Goal: Transaction & Acquisition: Purchase product/service

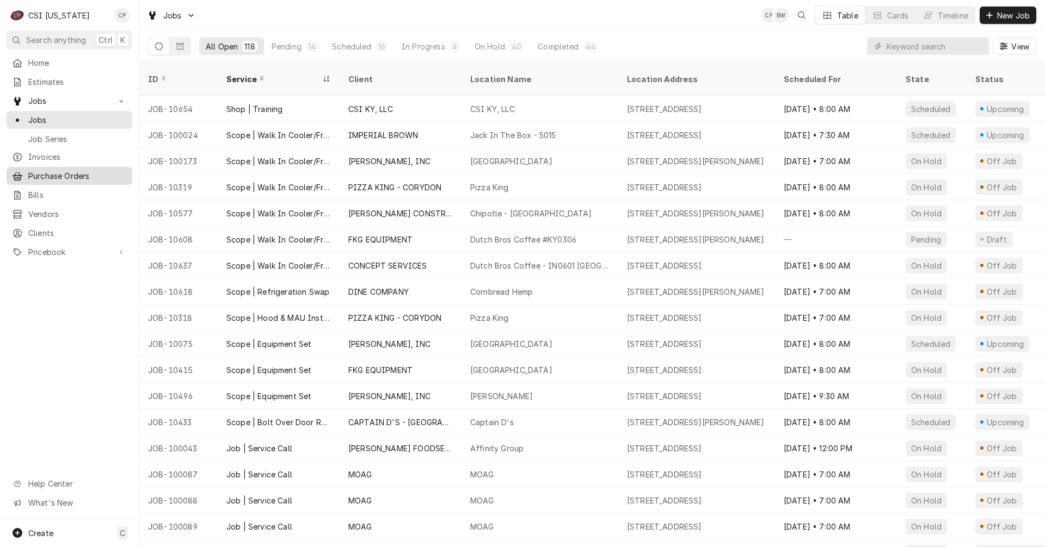
click at [60, 172] on span "Purchase Orders" at bounding box center [77, 175] width 99 height 11
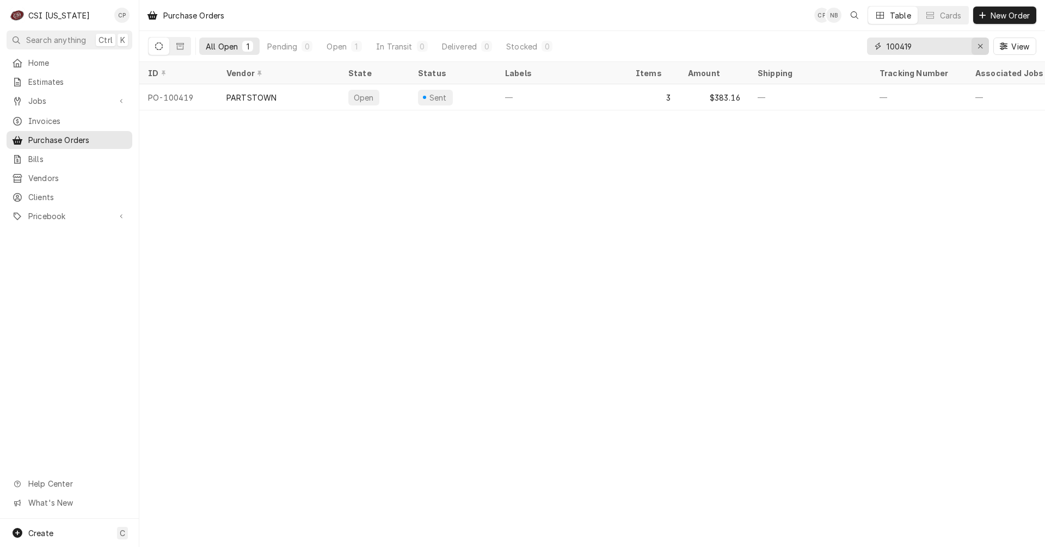
click at [980, 48] on icon "Erase input" at bounding box center [980, 46] width 6 height 8
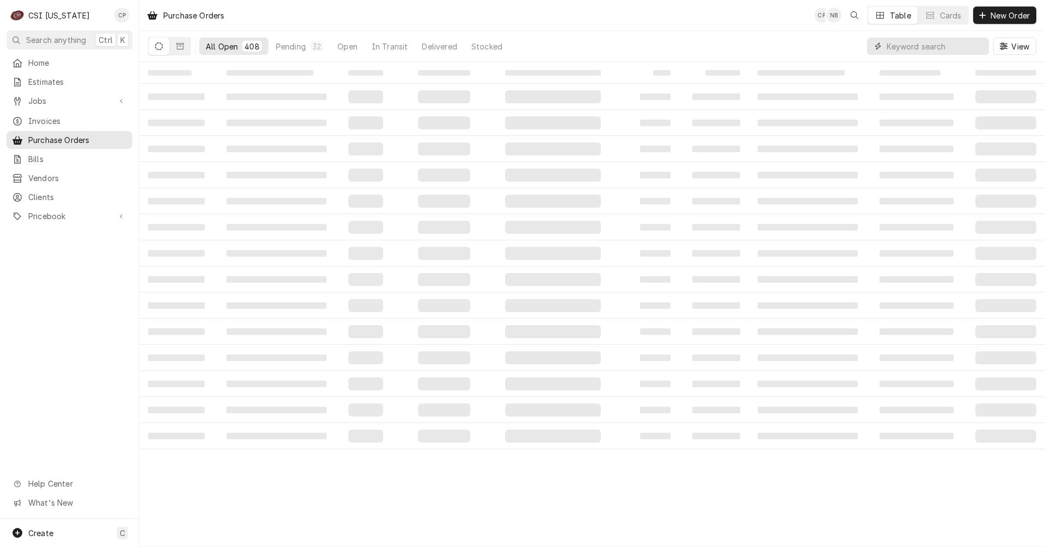
click at [941, 46] on input "Dynamic Content Wrapper" at bounding box center [935, 46] width 97 height 17
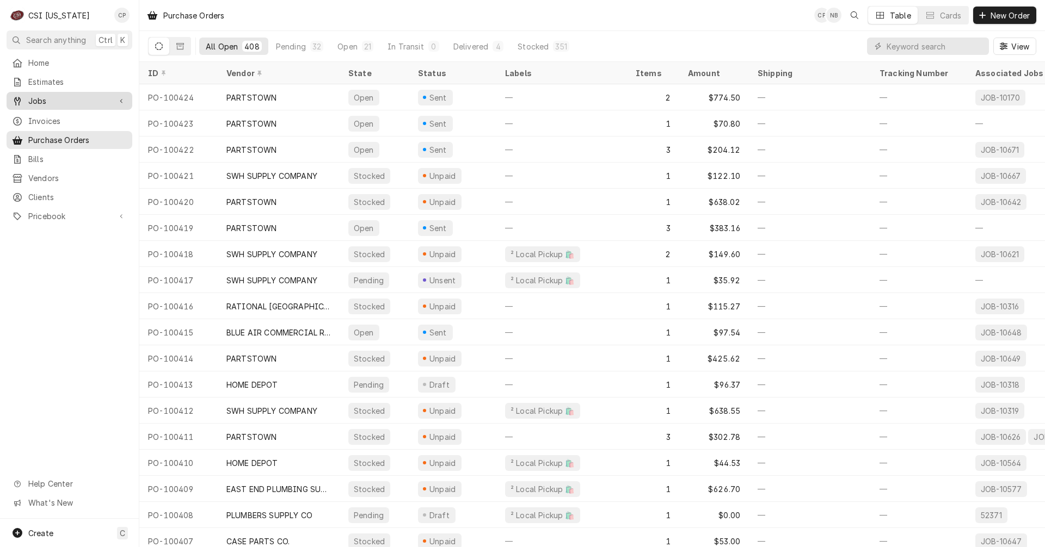
click at [67, 97] on span "Jobs" at bounding box center [69, 100] width 82 height 11
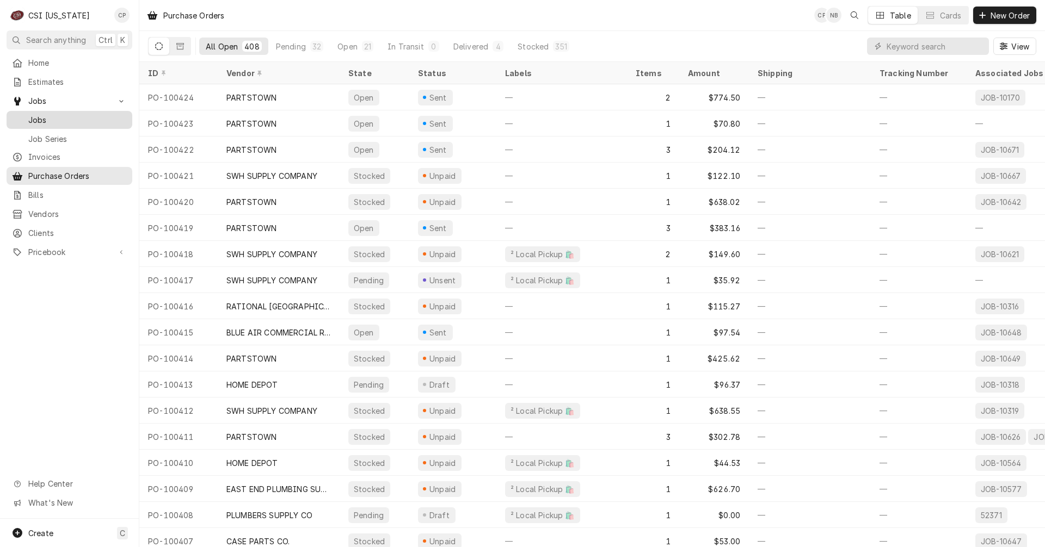
click at [53, 117] on span "Jobs" at bounding box center [77, 119] width 99 height 11
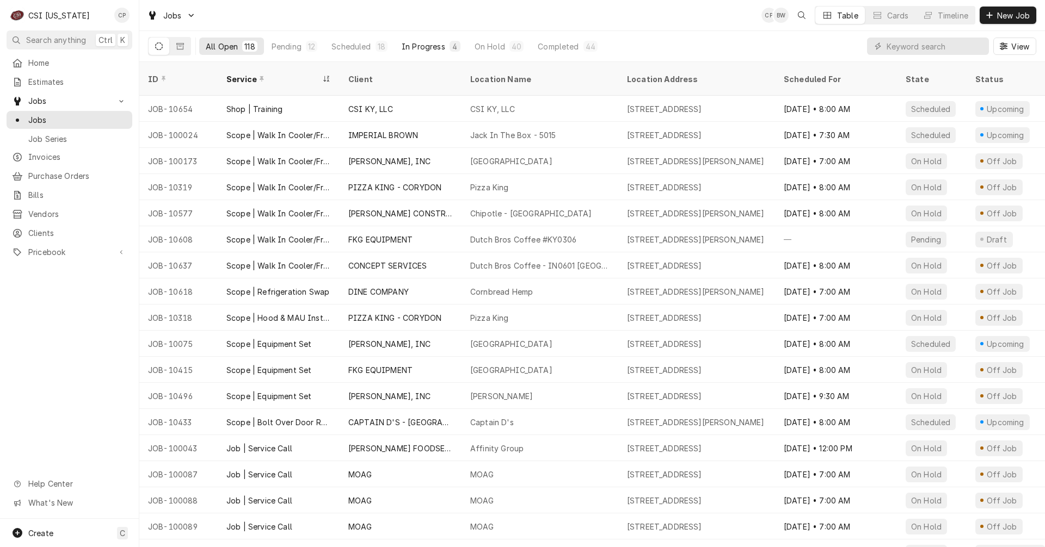
click at [429, 47] on div "In Progress" at bounding box center [424, 46] width 44 height 11
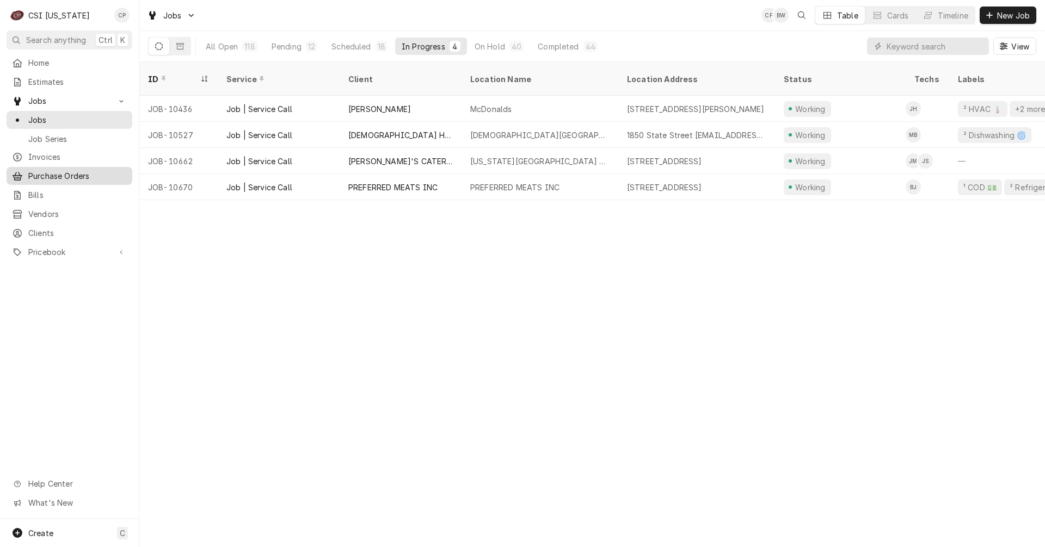
click at [54, 175] on span "Purchase Orders" at bounding box center [77, 175] width 99 height 11
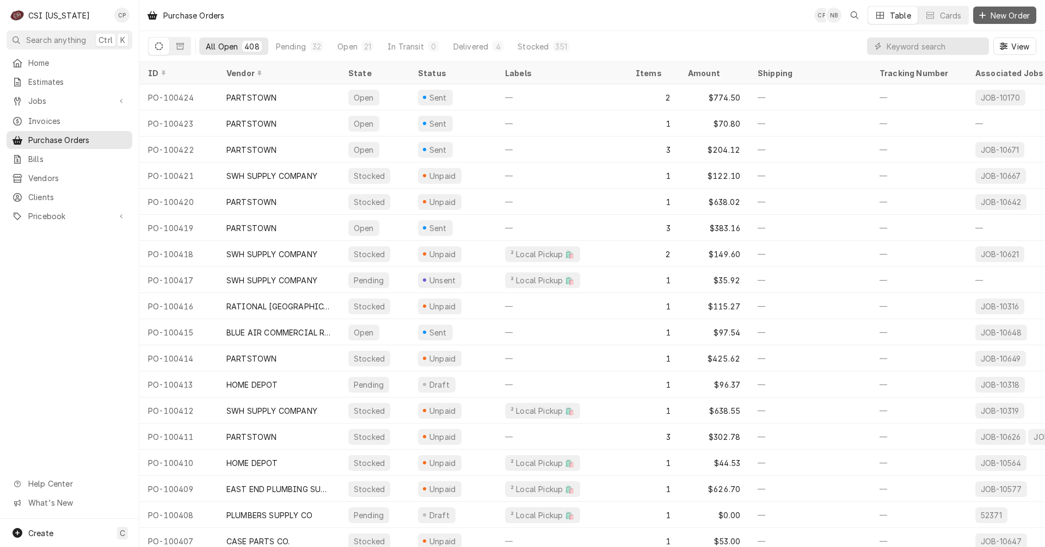
click at [1021, 18] on span "New Order" at bounding box center [1010, 15] width 44 height 11
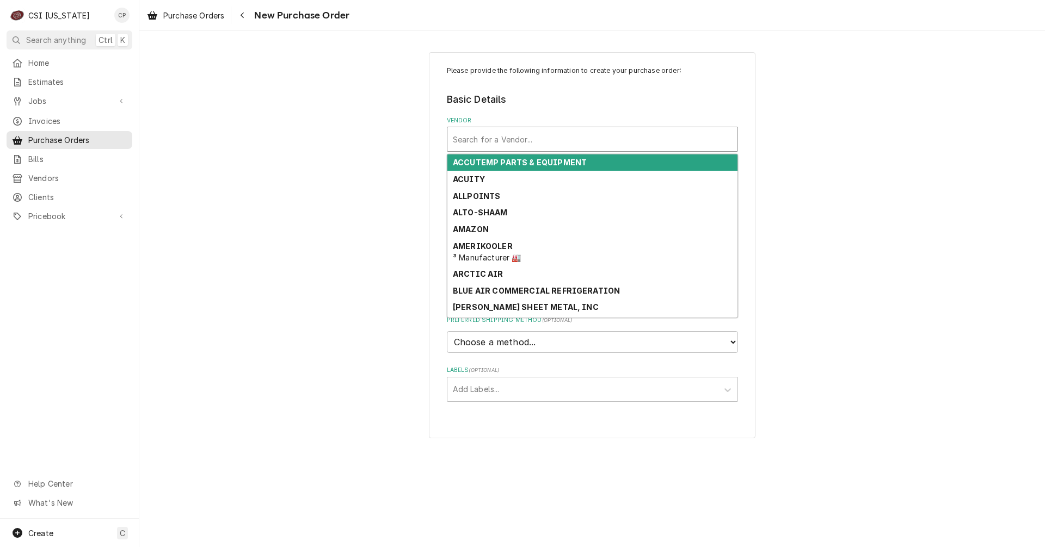
click at [529, 139] on div "Vendor" at bounding box center [592, 140] width 279 height 20
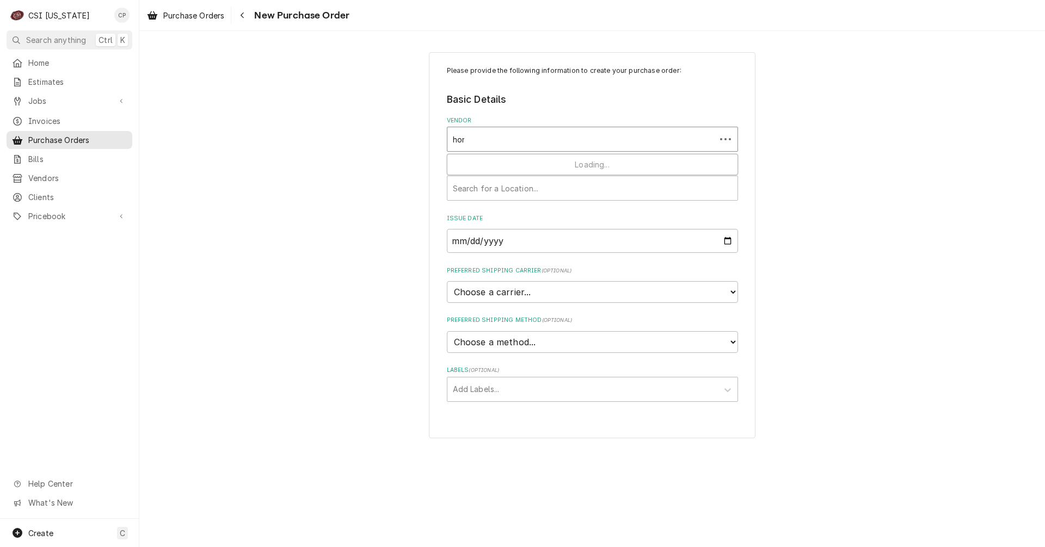
type input "home"
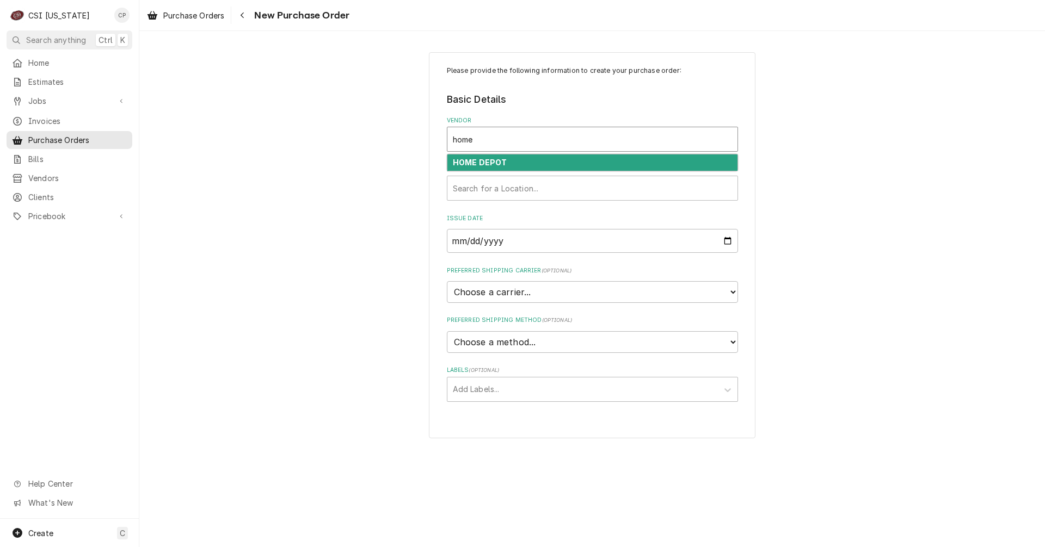
click at [512, 162] on div "HOME DEPOT" at bounding box center [592, 163] width 290 height 17
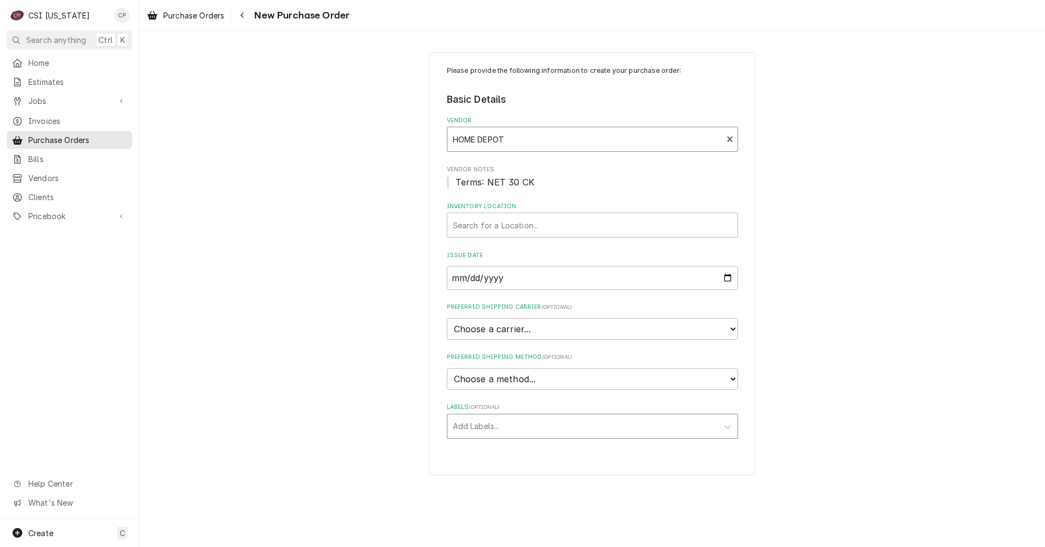
click at [502, 432] on div "Labels" at bounding box center [583, 427] width 260 height 20
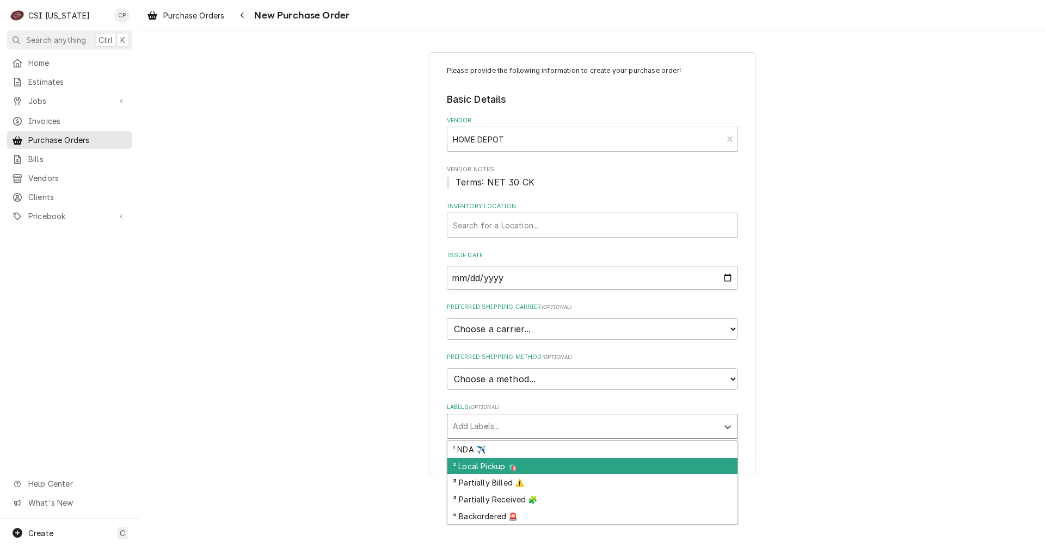
click at [486, 465] on div "² Local Pickup 🛍️" at bounding box center [592, 466] width 290 height 17
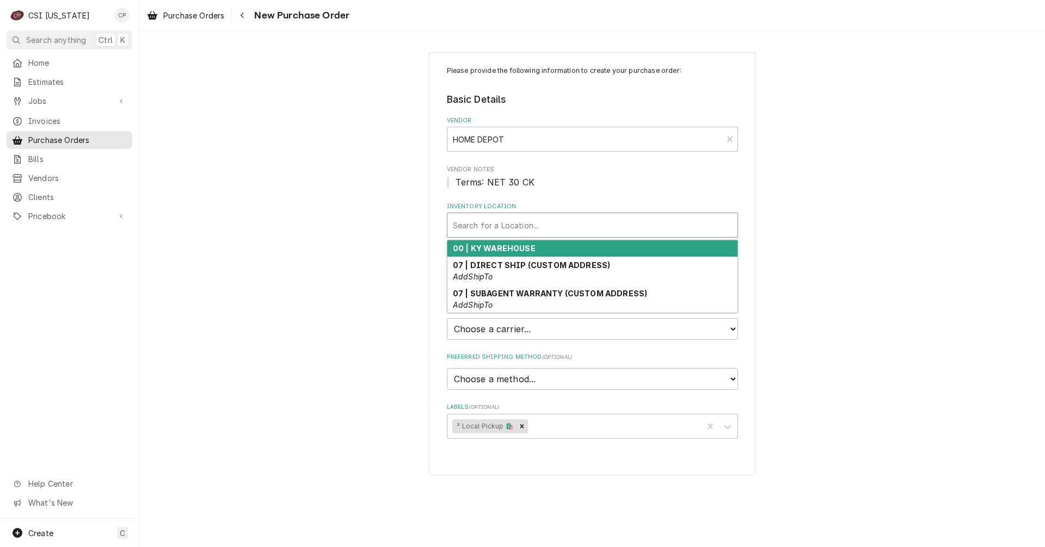
click at [496, 229] on div "Inventory Location" at bounding box center [592, 226] width 279 height 20
click at [499, 250] on strong "00 | KY WAREHOUSE" at bounding box center [494, 248] width 83 height 9
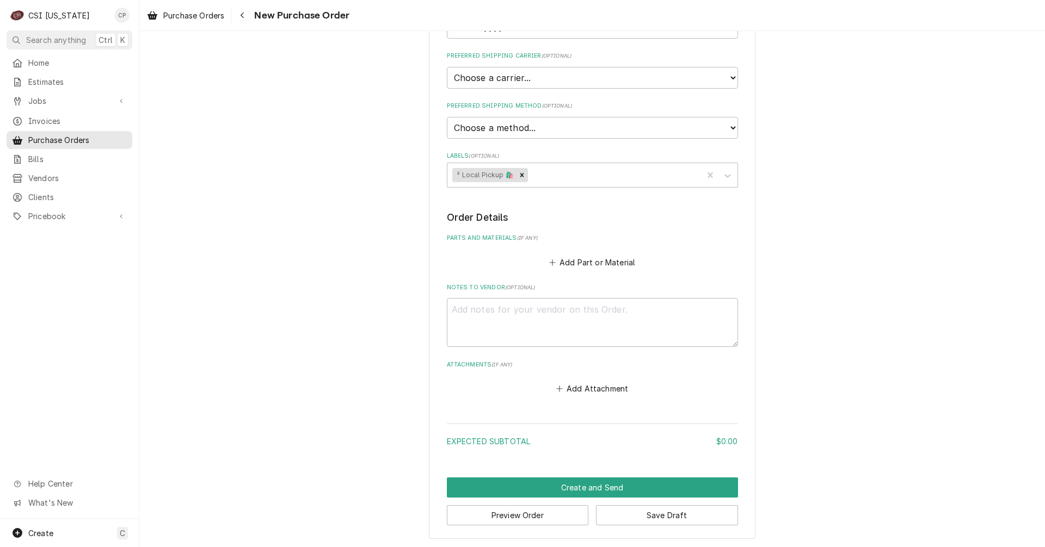
scroll to position [253, 0]
click at [604, 262] on button "Add Part or Material" at bounding box center [592, 260] width 90 height 15
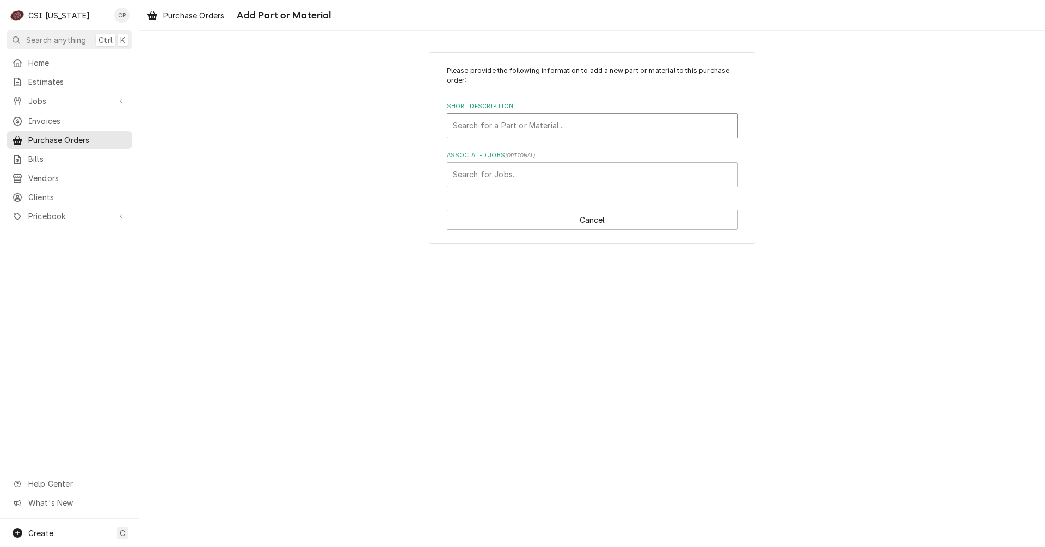
click at [510, 125] on div "Short Description" at bounding box center [592, 126] width 279 height 20
type input "misc"
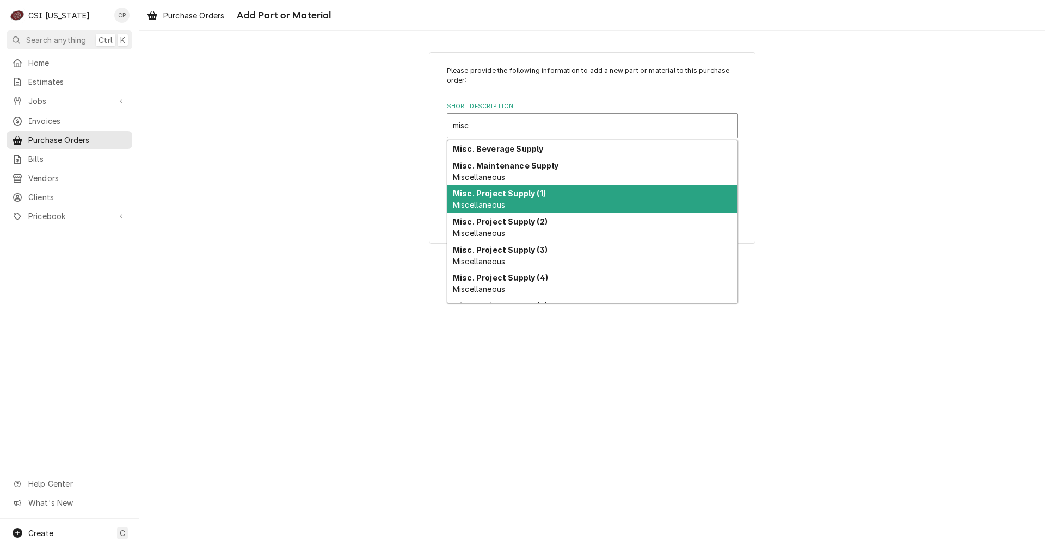
click at [506, 194] on strong "Misc. Project Supply (1)" at bounding box center [499, 193] width 93 height 9
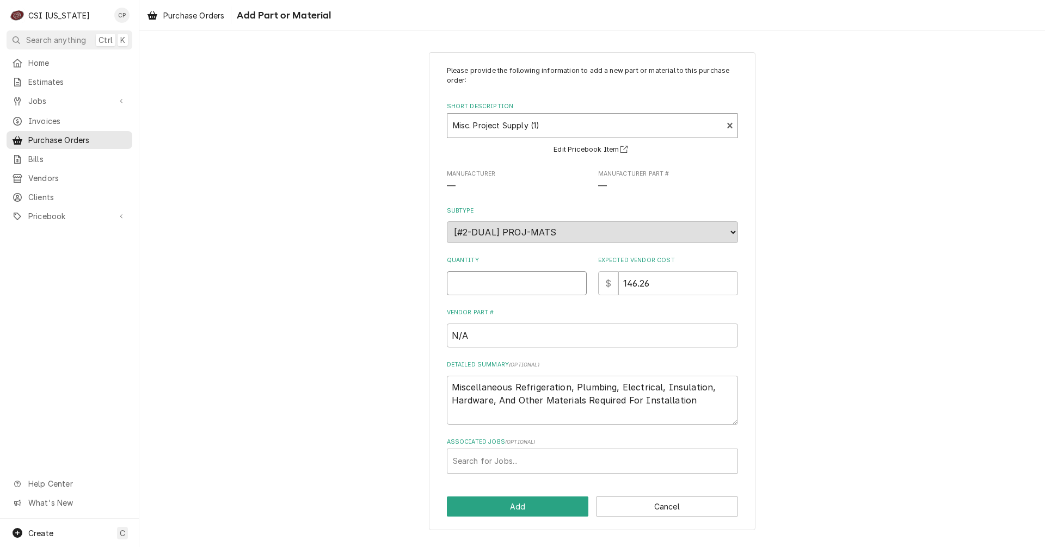
click at [481, 283] on input "Quantity" at bounding box center [517, 284] width 140 height 24
type textarea "x"
type input "1"
type textarea "x"
type input "0"
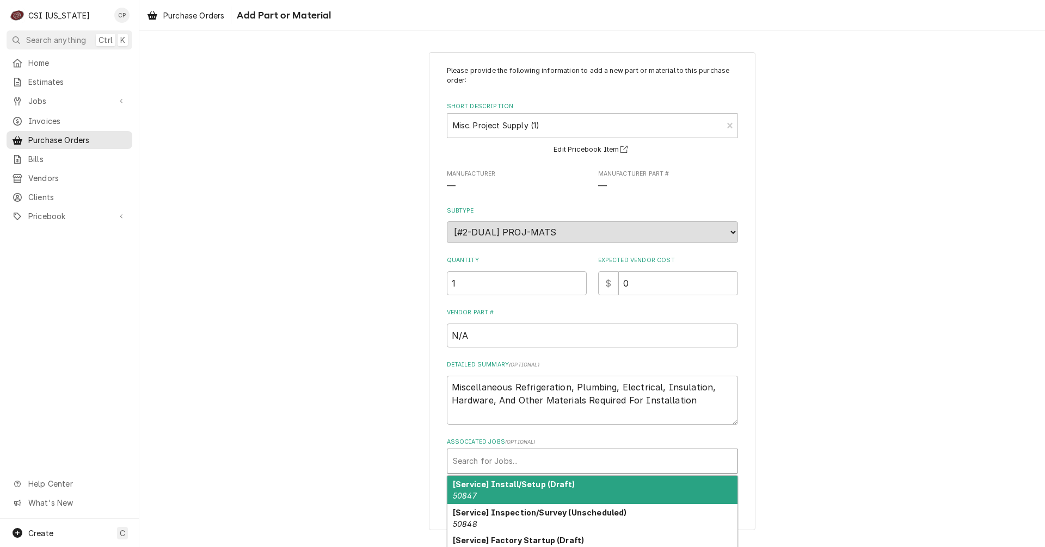
click at [533, 459] on div "Associated Jobs" at bounding box center [592, 462] width 279 height 20
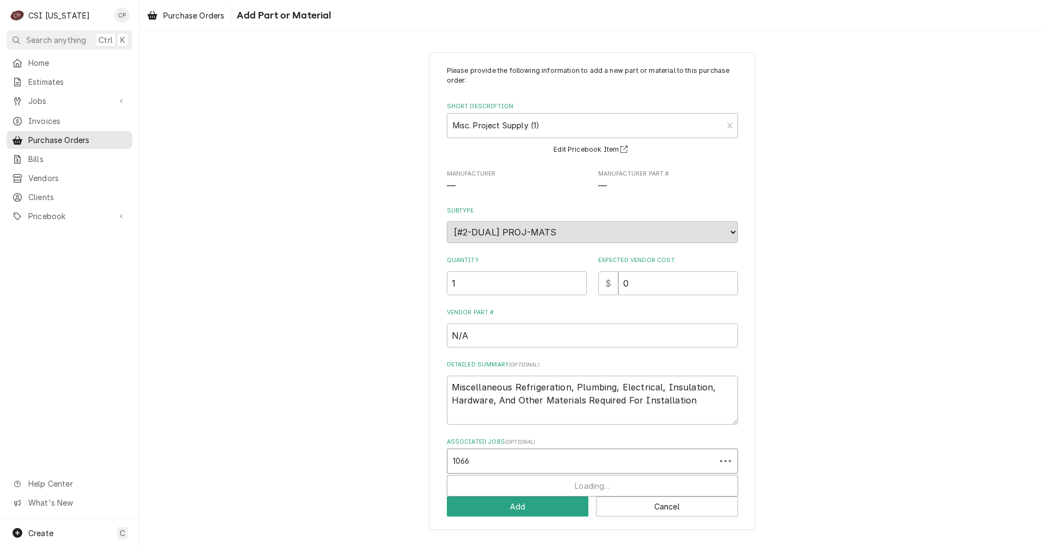
type input "10662"
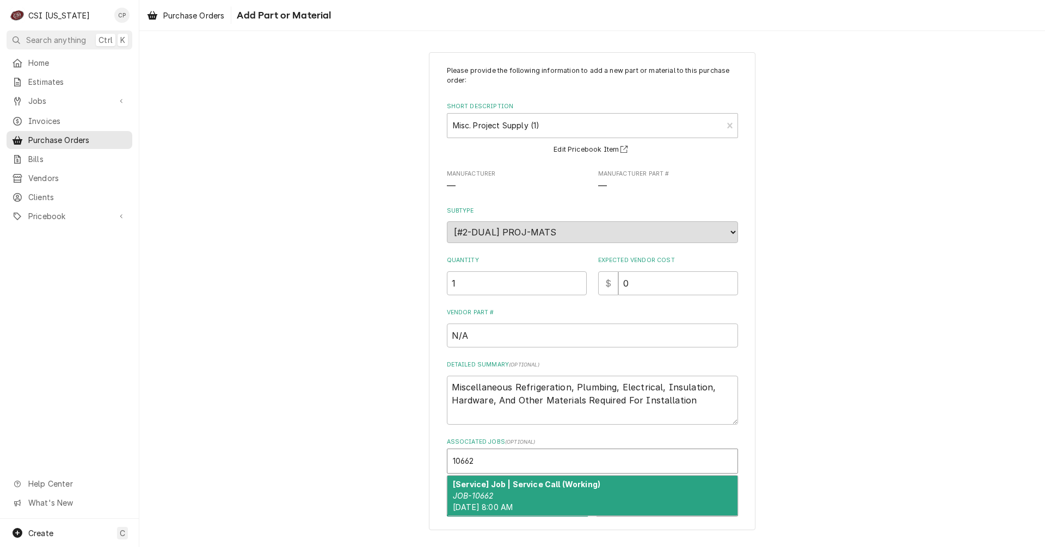
click at [530, 490] on div "[Service] Job | Service Call (Working) JOB-10662 Mon, Sep 29th, 2025 - 8:00 AM" at bounding box center [592, 496] width 290 height 40
type textarea "x"
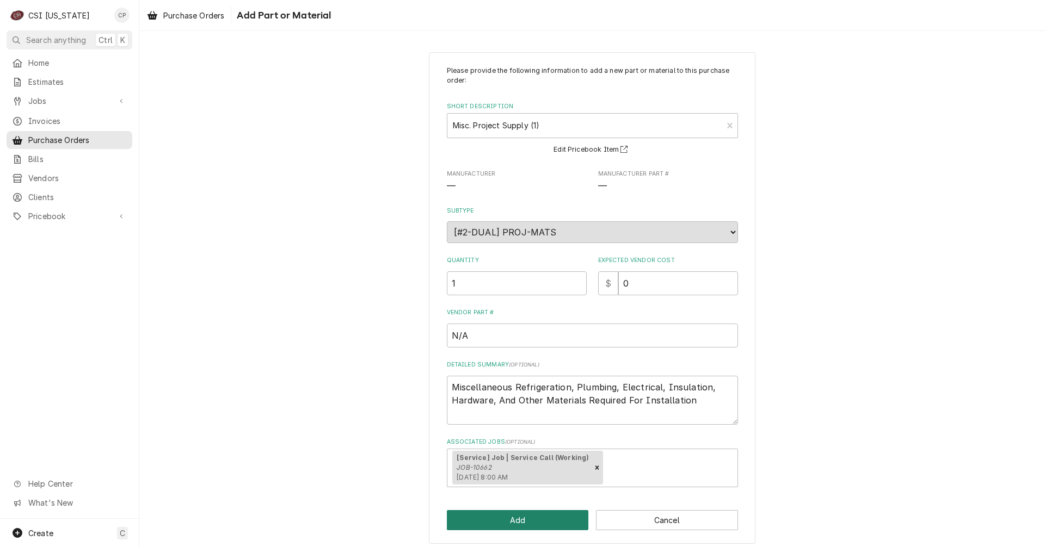
click at [562, 526] on button "Add" at bounding box center [518, 520] width 142 height 20
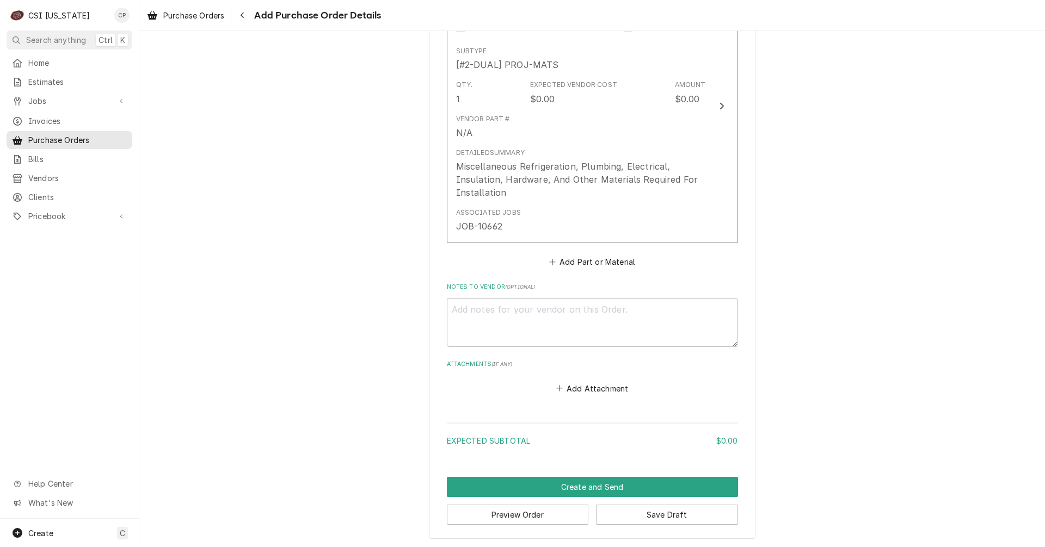
scroll to position [533, 0]
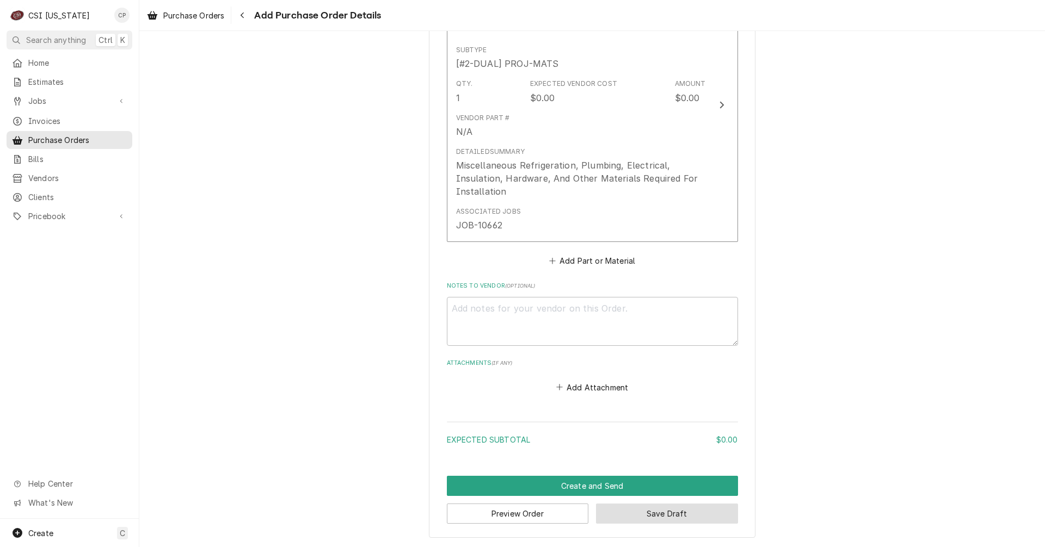
click at [682, 516] on button "Save Draft" at bounding box center [667, 514] width 142 height 20
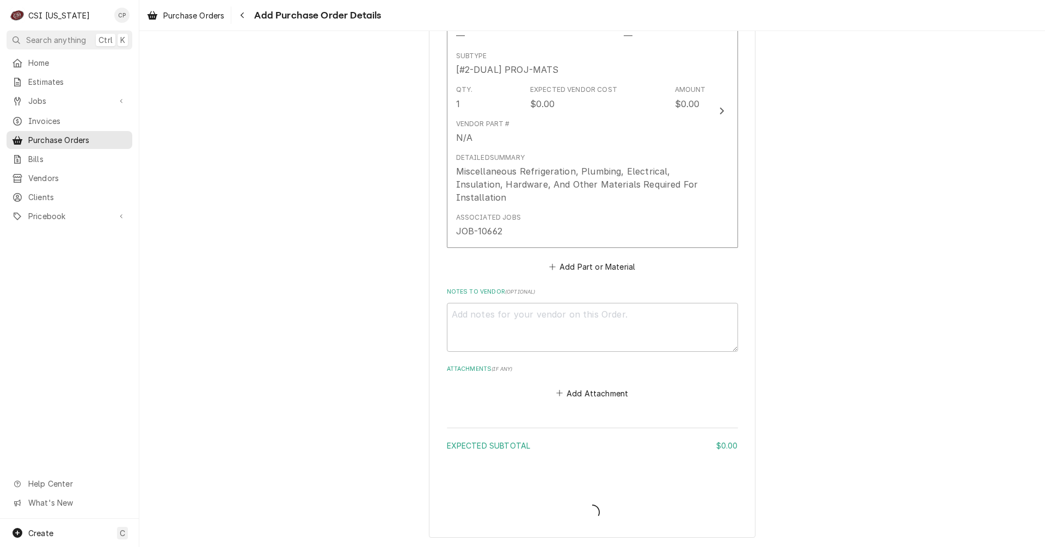
scroll to position [527, 0]
type textarea "x"
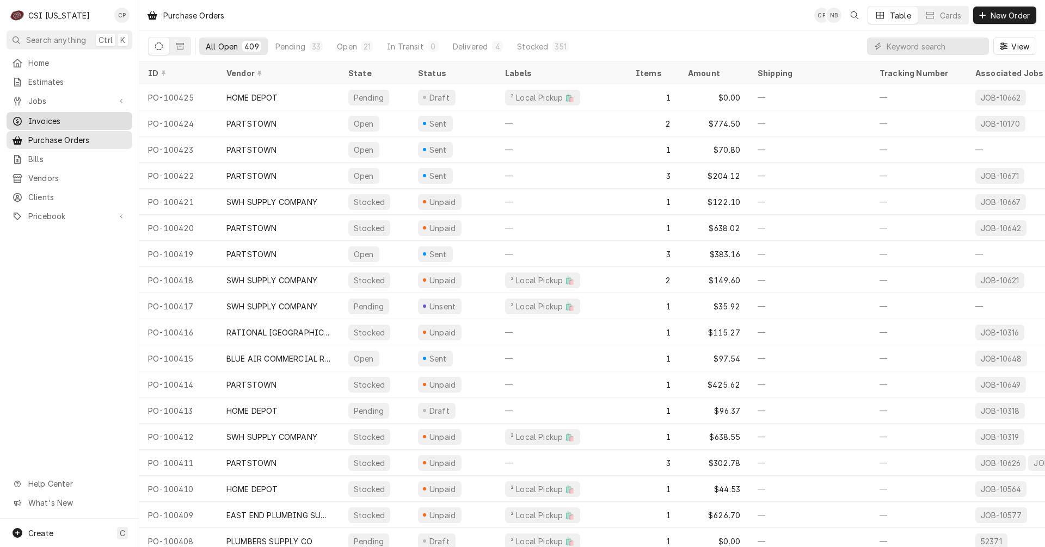
click at [44, 116] on span "Invoices" at bounding box center [77, 120] width 99 height 11
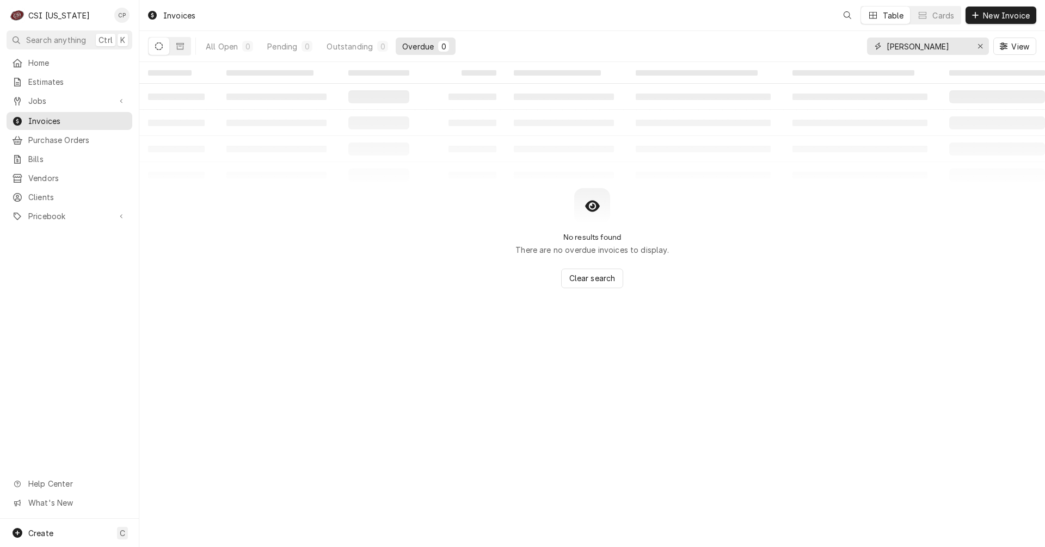
drag, startPoint x: 930, startPoint y: 44, endPoint x: 813, endPoint y: 50, distance: 116.6
click at [813, 50] on div "All Open 0 Pending 0 Outstanding 0 Overdue 0 [PERSON_NAME] View" at bounding box center [592, 46] width 888 height 30
type input "dutch"
click at [353, 47] on div "Outstanding" at bounding box center [350, 46] width 46 height 11
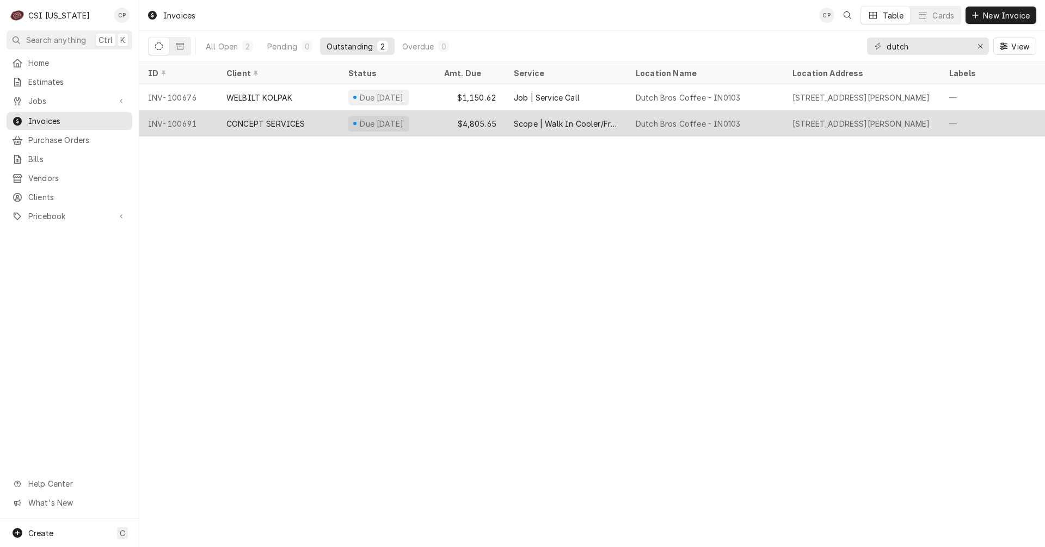
click at [564, 124] on div "Scope | Walk In Cooler/Freezer Install" at bounding box center [566, 123] width 104 height 11
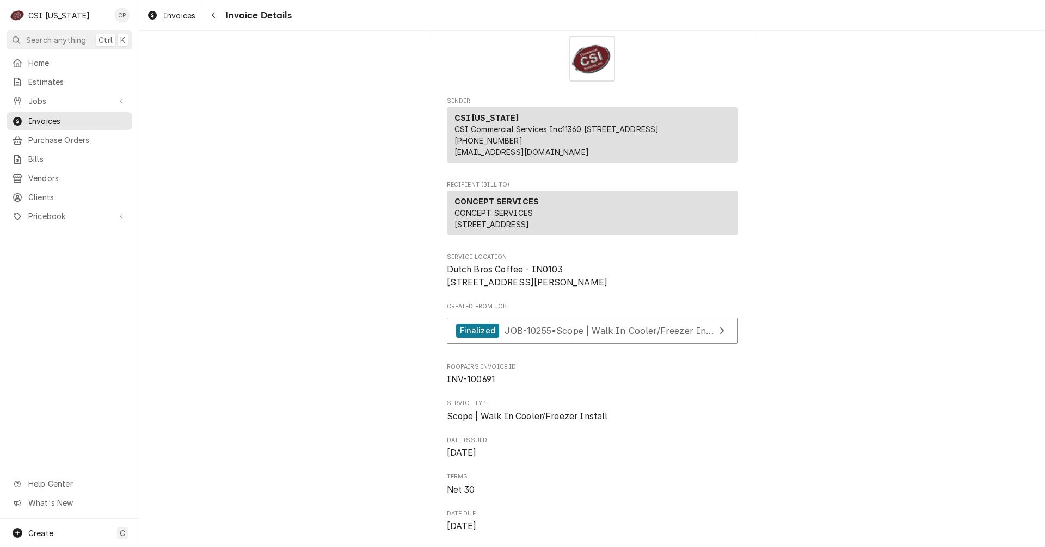
scroll to position [54, 0]
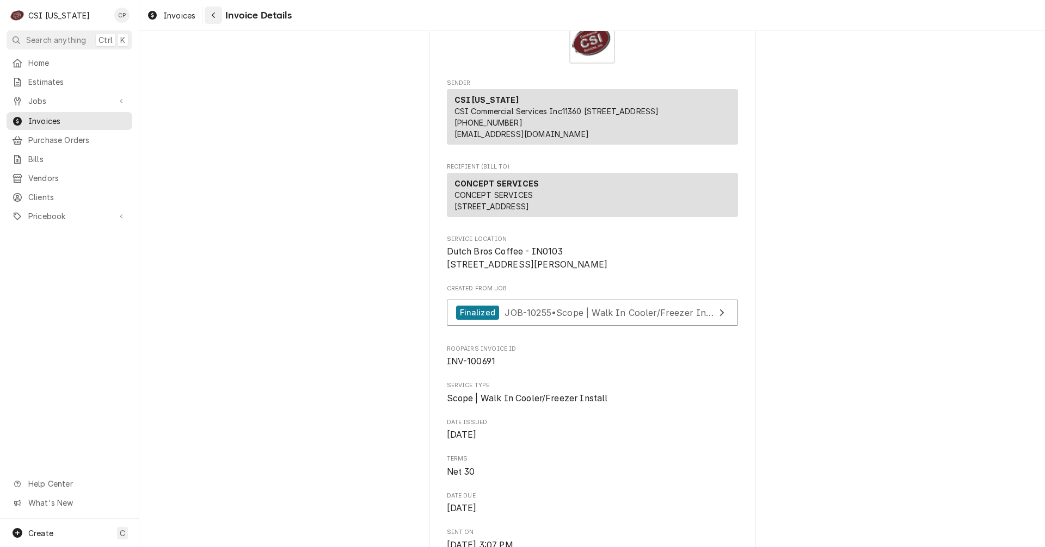
click at [216, 16] on div "Navigate back" at bounding box center [213, 15] width 11 height 11
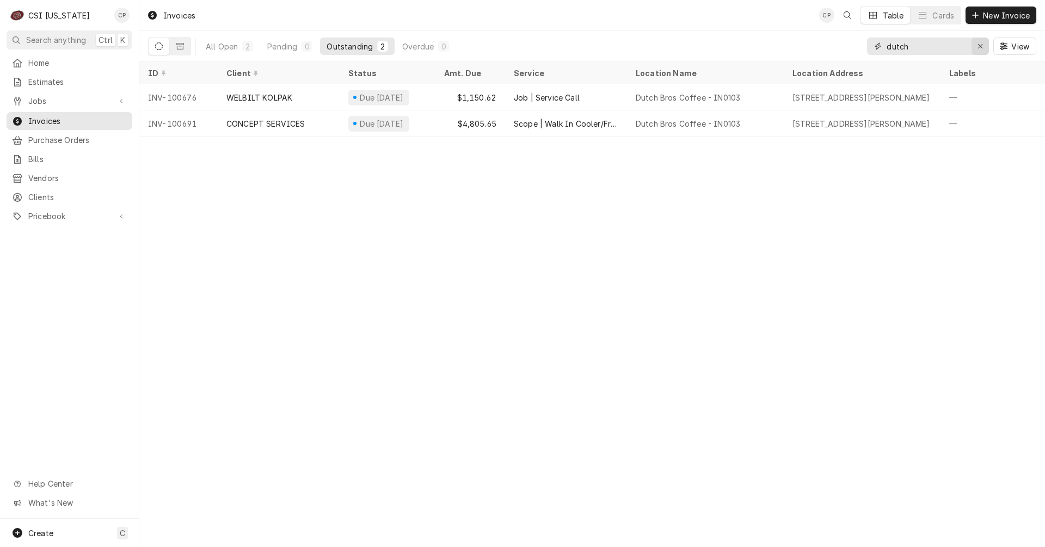
click at [980, 49] on icon "Erase input" at bounding box center [980, 46] width 6 height 8
